Goal: Check status

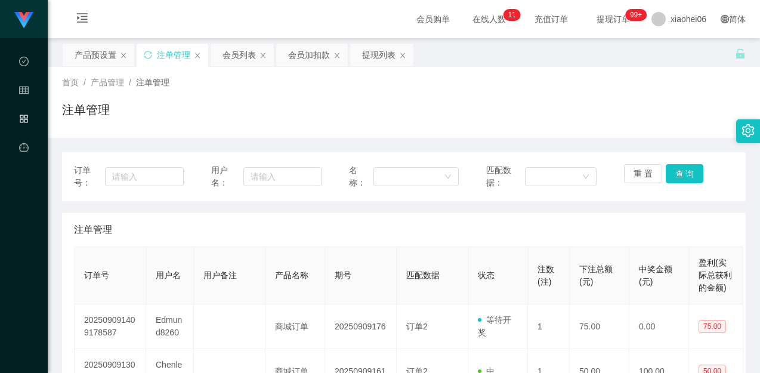
click at [699, 177] on div "重 置 查 询" at bounding box center [679, 176] width 110 height 25
click at [696, 177] on button "查 询" at bounding box center [685, 173] width 38 height 19
click at [695, 177] on div "重 置 查 询" at bounding box center [679, 176] width 110 height 25
click at [695, 177] on button "查 询" at bounding box center [685, 173] width 38 height 19
click at [693, 177] on div "重 置 查 询" at bounding box center [679, 176] width 110 height 25
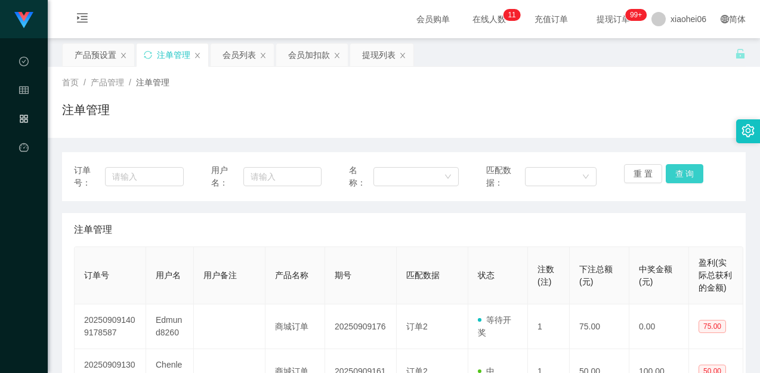
click at [693, 177] on button "查 询" at bounding box center [685, 173] width 38 height 19
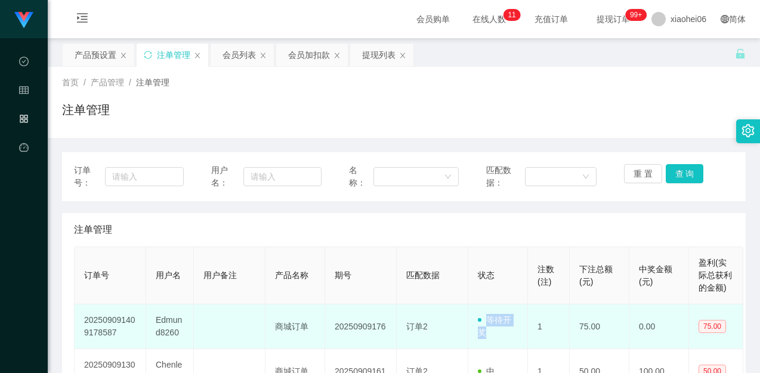
drag, startPoint x: 468, startPoint y: 315, endPoint x: 495, endPoint y: 332, distance: 31.1
click at [495, 332] on td "等待开奖" at bounding box center [498, 326] width 60 height 45
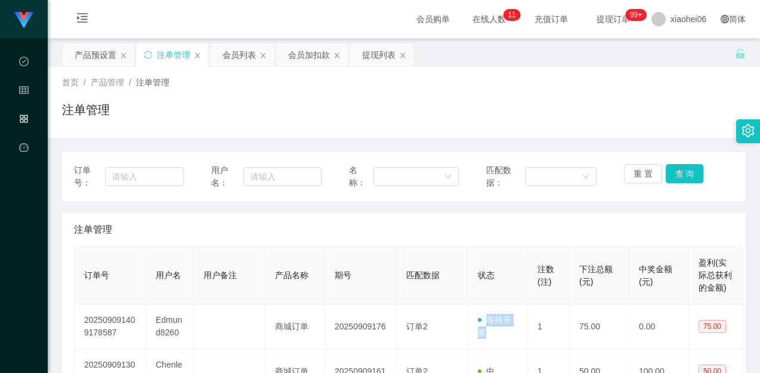
scroll to position [239, 0]
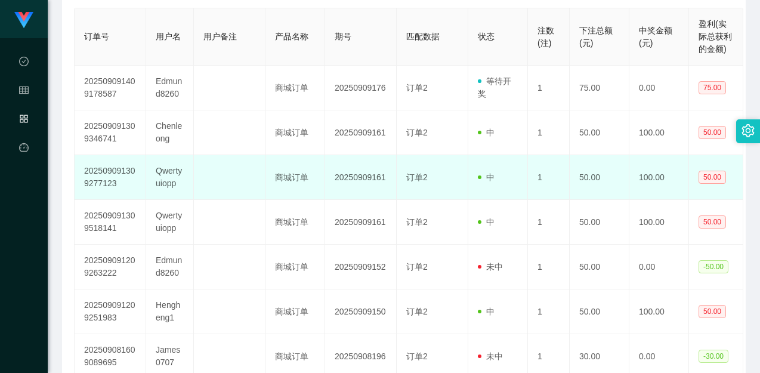
click at [520, 164] on td "中" at bounding box center [498, 177] width 60 height 45
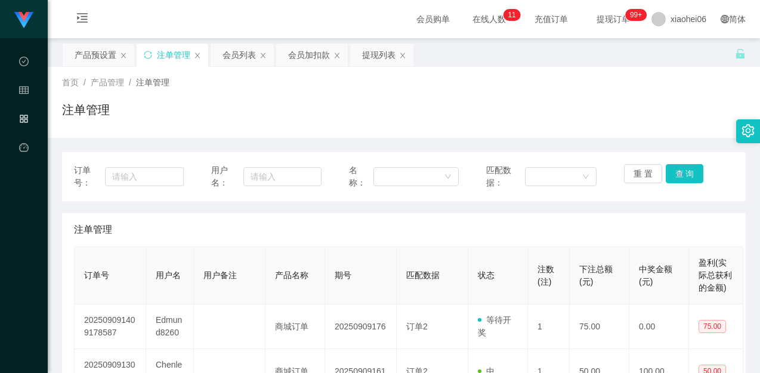
click at [631, 157] on div "订单号： 用户名： 名称： 匹配数据： 重 置 查 询" at bounding box center [404, 176] width 684 height 49
click at [636, 124] on div "注单管理" at bounding box center [404, 114] width 684 height 27
